Goal: Navigation & Orientation: Find specific page/section

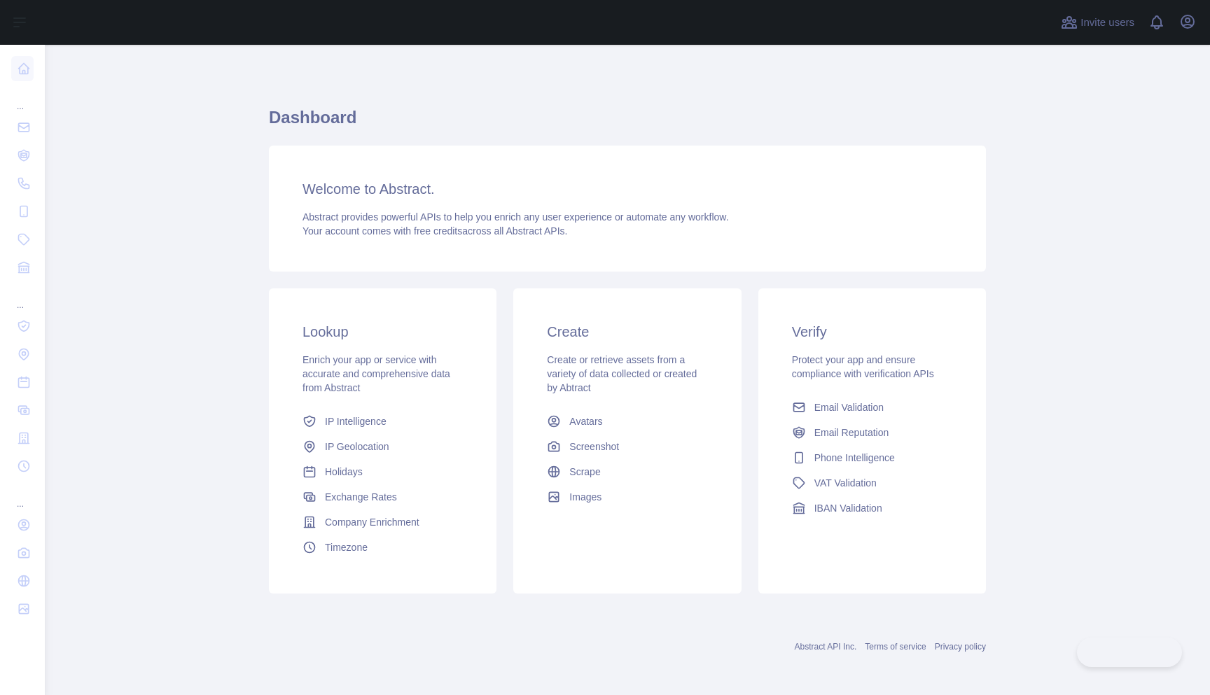
click at [193, 246] on main "Dashboard Welcome to Abstract. Abstract provides powerful APIs to help you enri…" at bounding box center [627, 370] width 1165 height 650
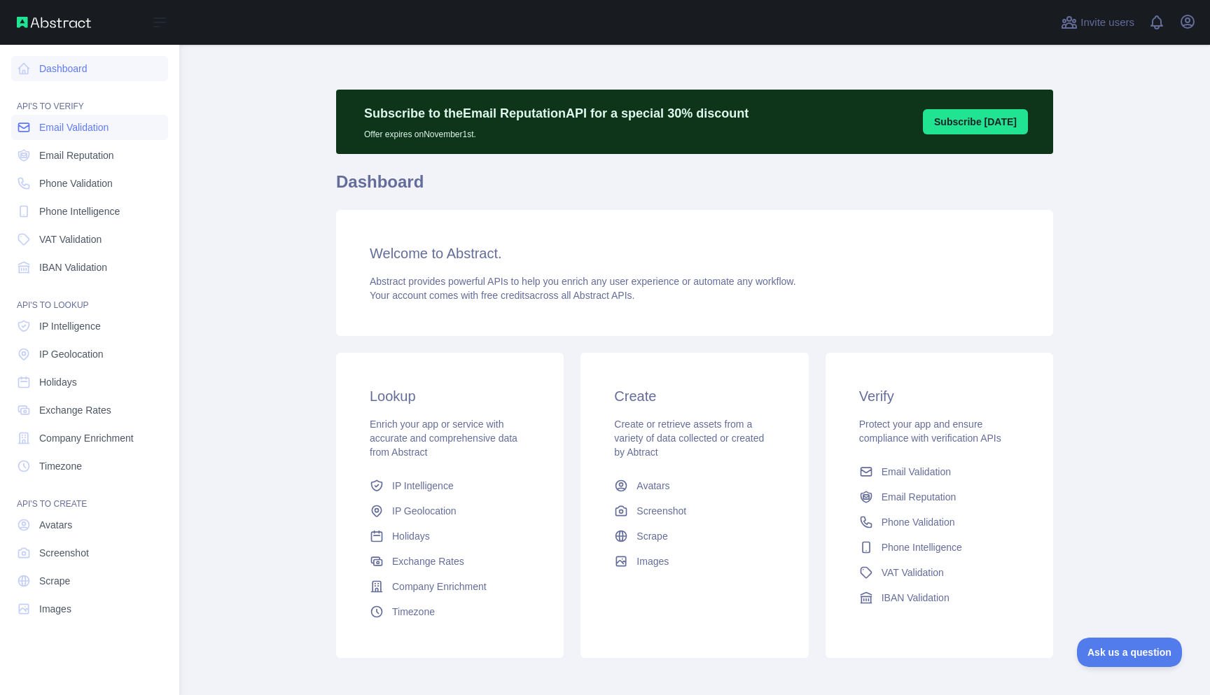
click at [85, 130] on span "Email Validation" at bounding box center [73, 127] width 69 height 14
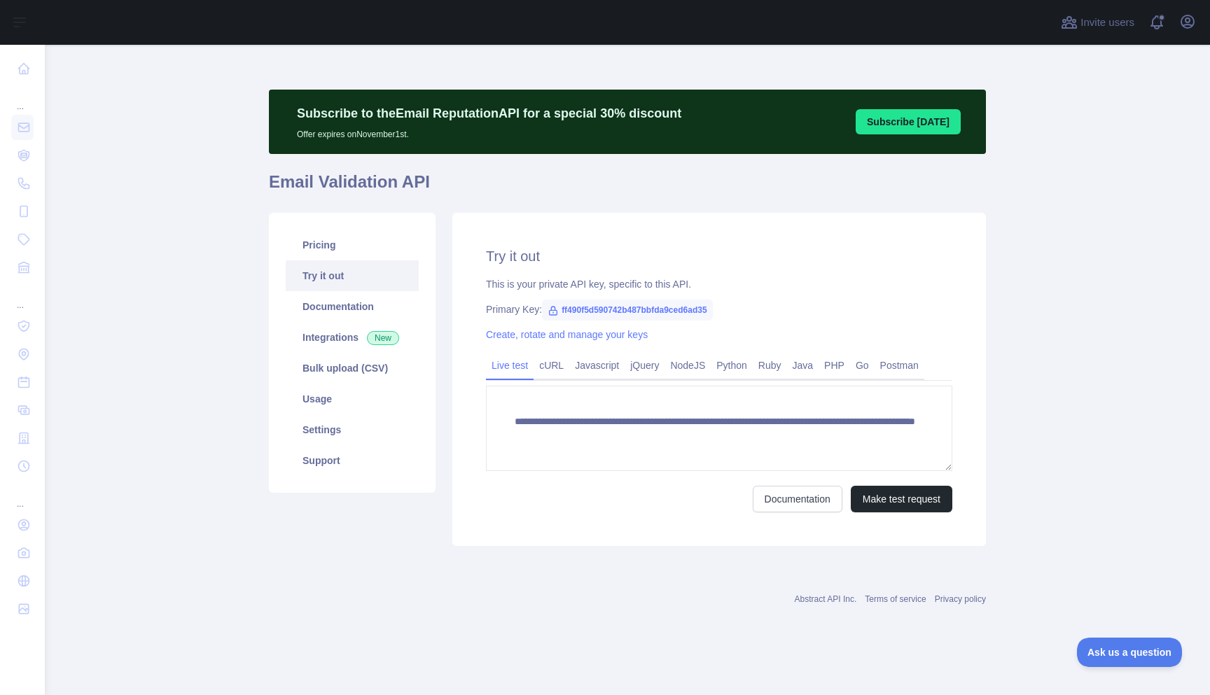
click at [232, 319] on main "**********" at bounding box center [627, 370] width 1165 height 650
click at [337, 407] on link "Usage" at bounding box center [352, 399] width 133 height 31
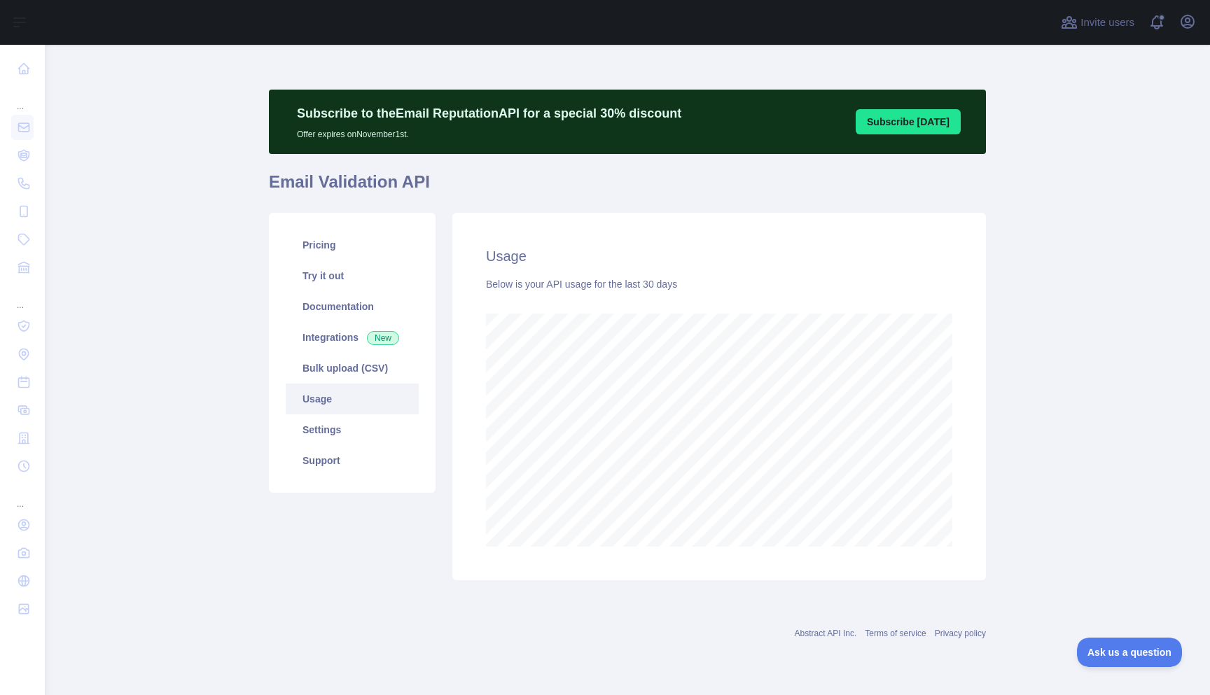
scroll to position [650, 1165]
click at [232, 116] on main "Subscribe to the Email Reputation API for a special 30 % discount Offer expires…" at bounding box center [627, 370] width 1165 height 650
click at [1192, 19] on icon "button" at bounding box center [1187, 21] width 17 height 17
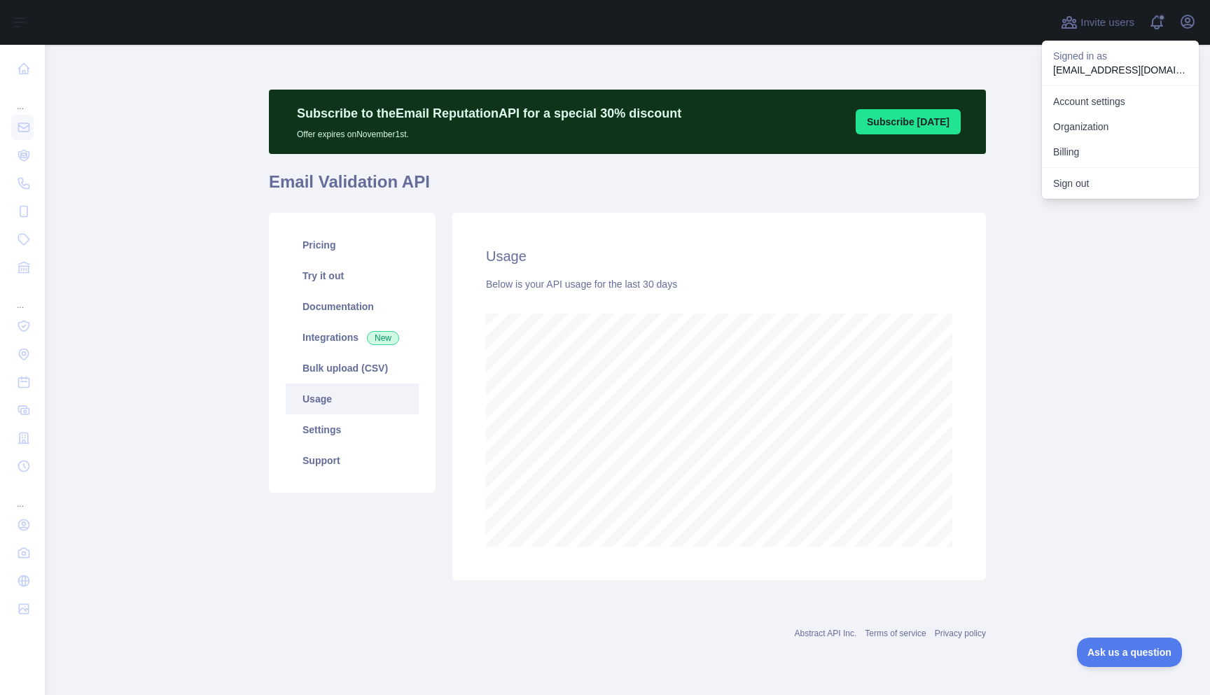
click at [189, 246] on main "Subscribe to the Email Reputation API for a special 30 % discount Offer expires…" at bounding box center [627, 370] width 1165 height 650
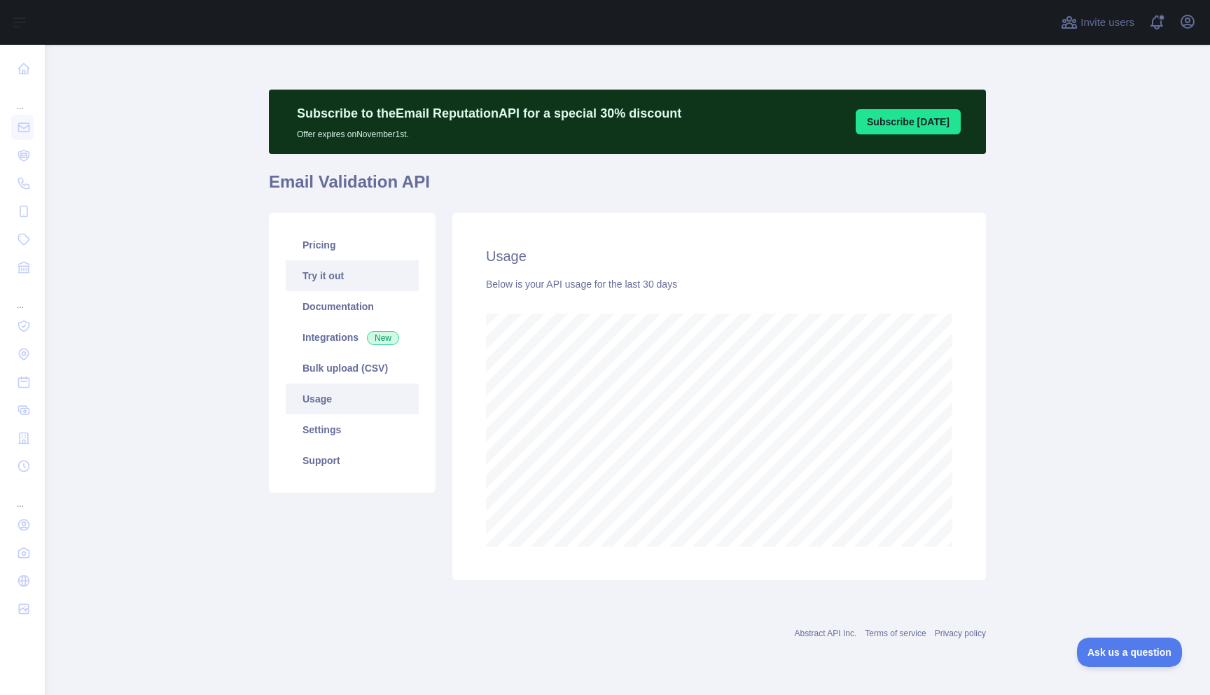
click at [346, 261] on link "Try it out" at bounding box center [352, 275] width 133 height 31
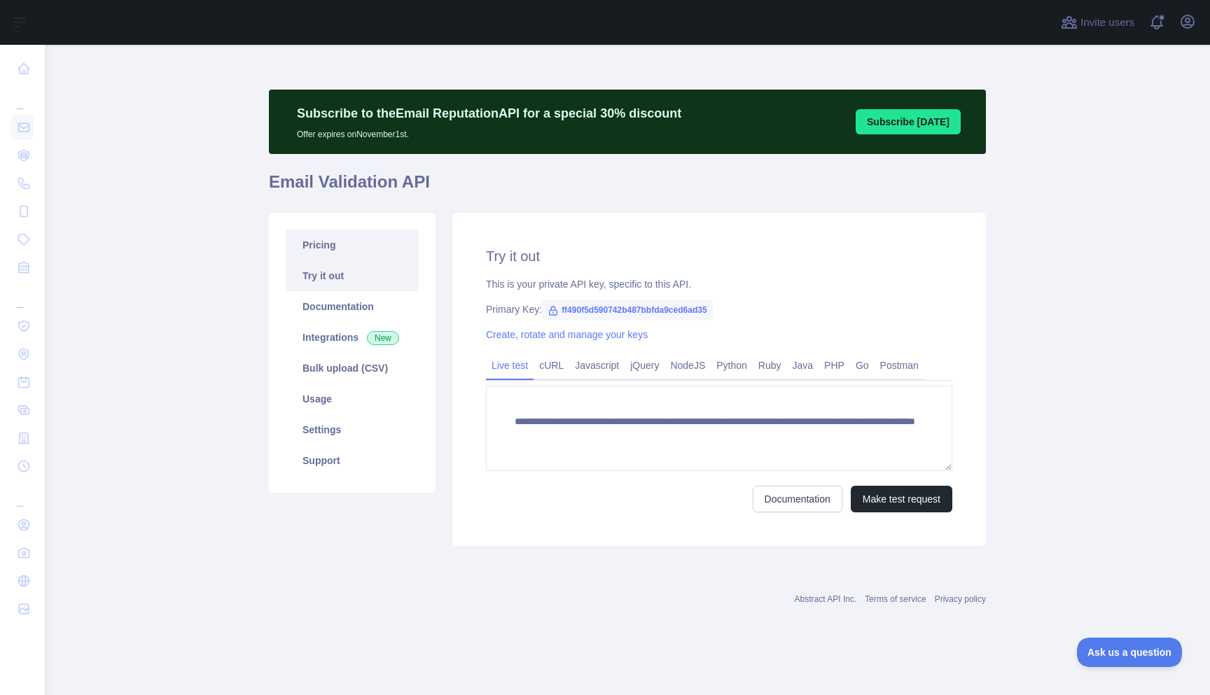
click at [343, 249] on link "Pricing" at bounding box center [352, 245] width 133 height 31
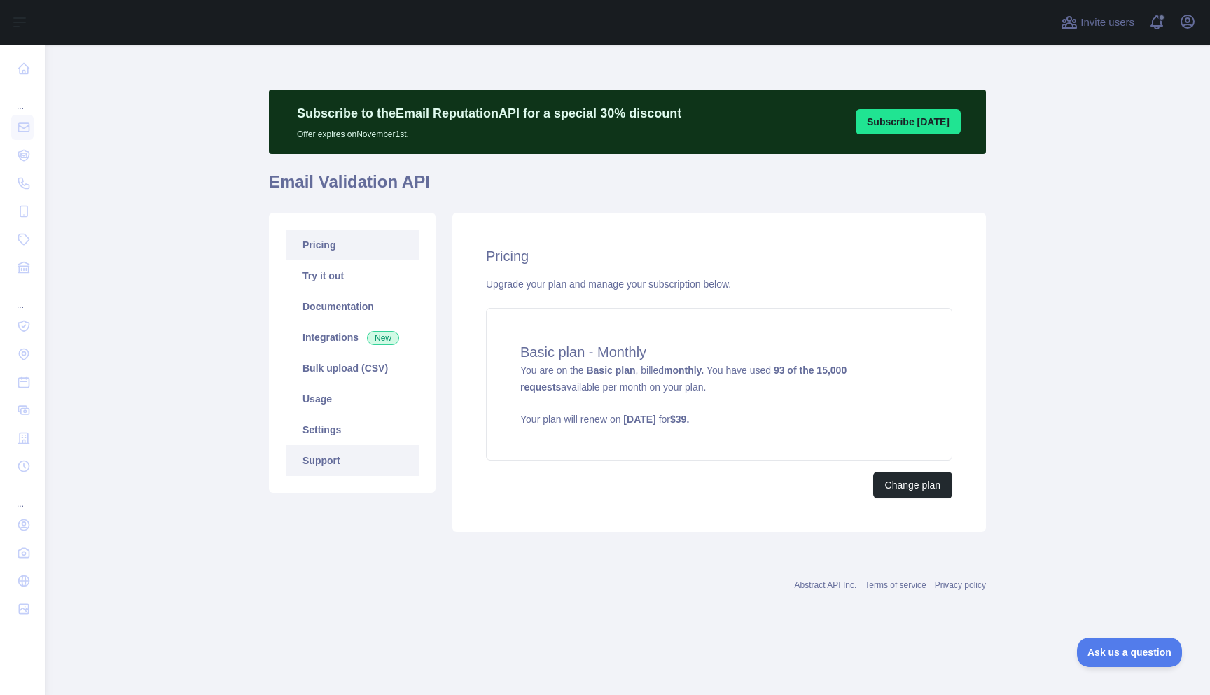
click at [342, 462] on link "Support" at bounding box center [352, 460] width 133 height 31
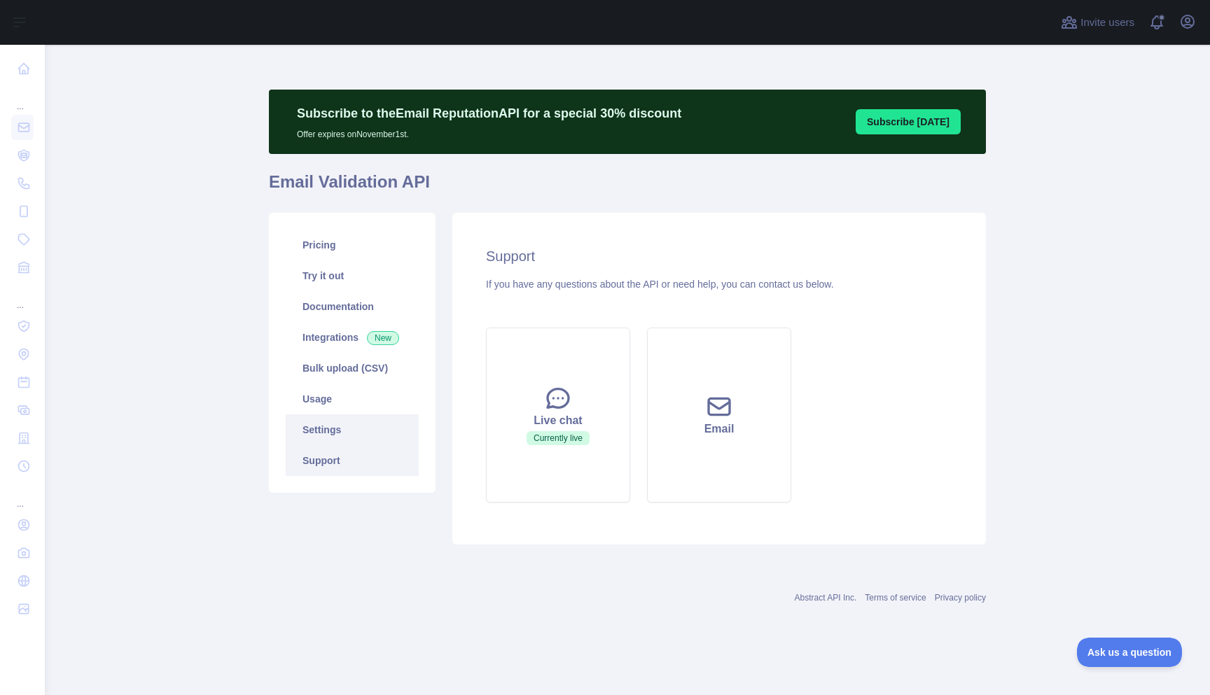
click at [343, 432] on link "Settings" at bounding box center [352, 429] width 133 height 31
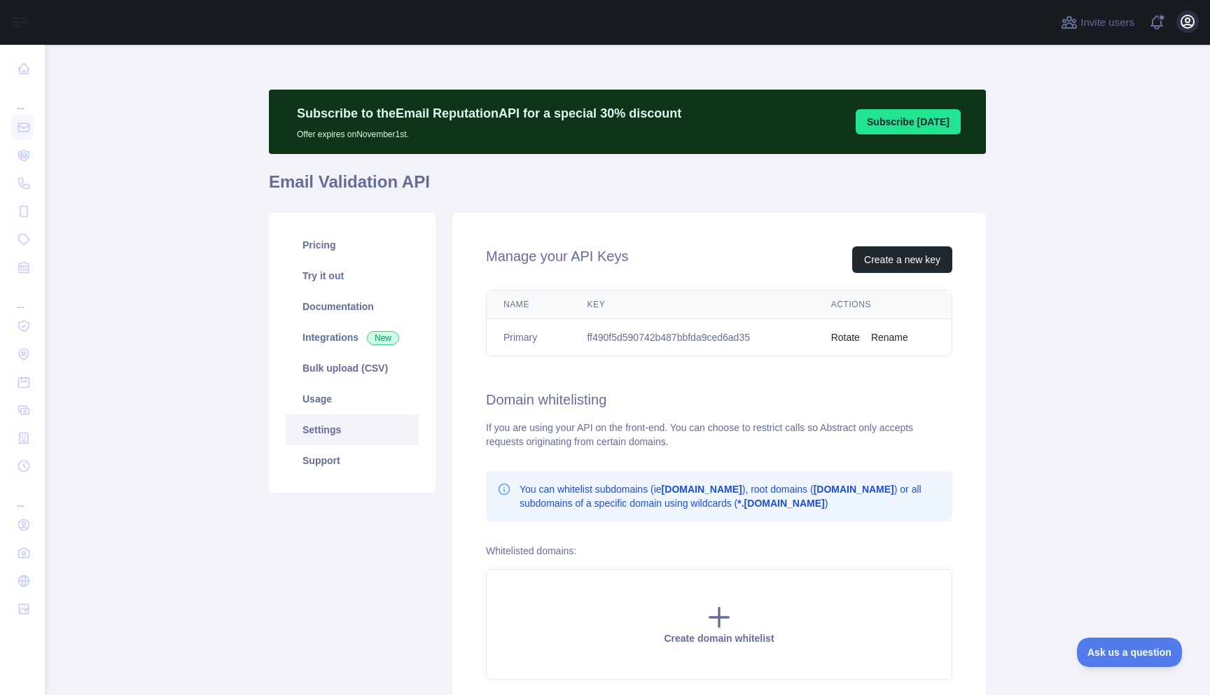
click at [1182, 17] on icon "button" at bounding box center [1187, 21] width 17 height 17
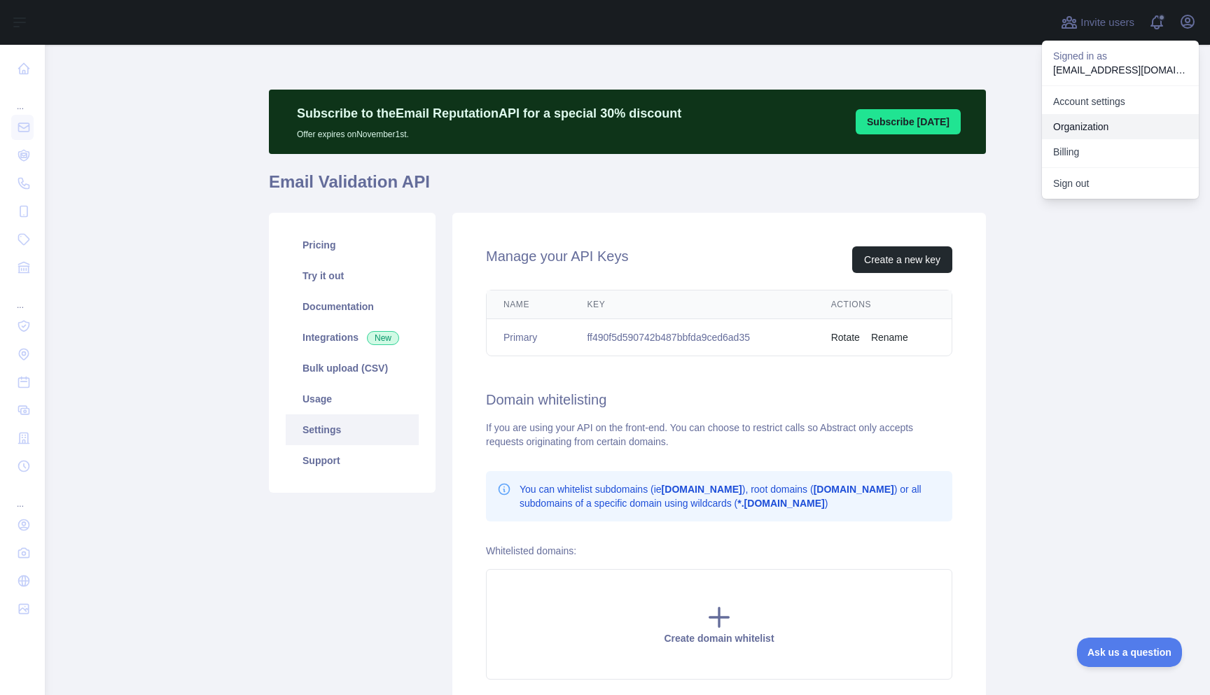
click at [1092, 145] on button "Billing" at bounding box center [1120, 151] width 157 height 25
